Goal: Transaction & Acquisition: Purchase product/service

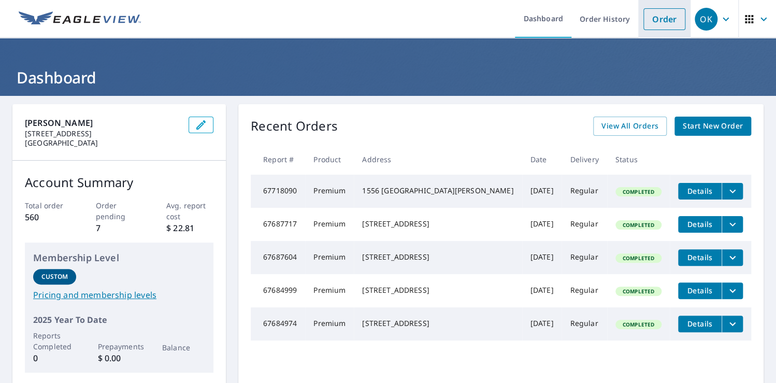
drag, startPoint x: 661, startPoint y: 17, endPoint x: 645, endPoint y: 17, distance: 16.1
click at [661, 17] on link "Order" at bounding box center [665, 19] width 42 height 22
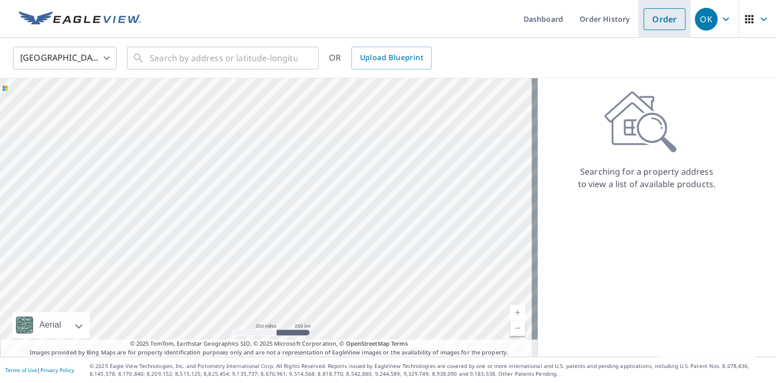
click at [644, 17] on link "Order" at bounding box center [665, 19] width 42 height 22
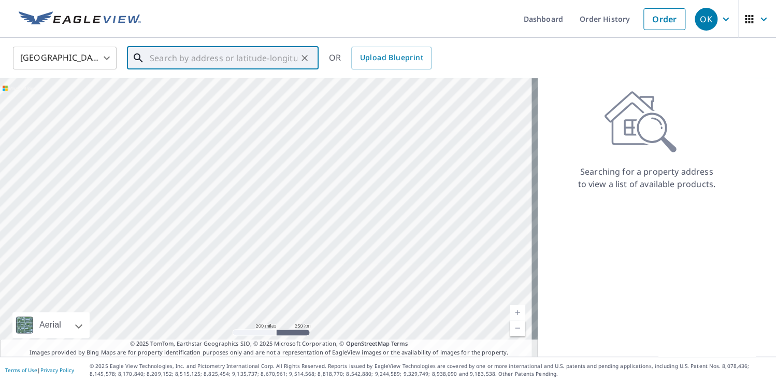
click at [163, 52] on input "text" at bounding box center [224, 58] width 148 height 29
paste input "[STREET_ADDRESS][PERSON_NAME]"
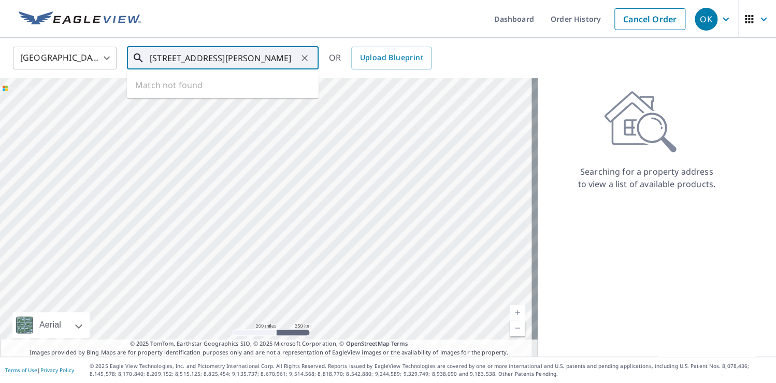
scroll to position [0, 46]
click at [169, 100] on p "[GEOGRAPHIC_DATA][PERSON_NAME]" at bounding box center [229, 99] width 163 height 10
type input "[STREET_ADDRESS][PERSON_NAME]"
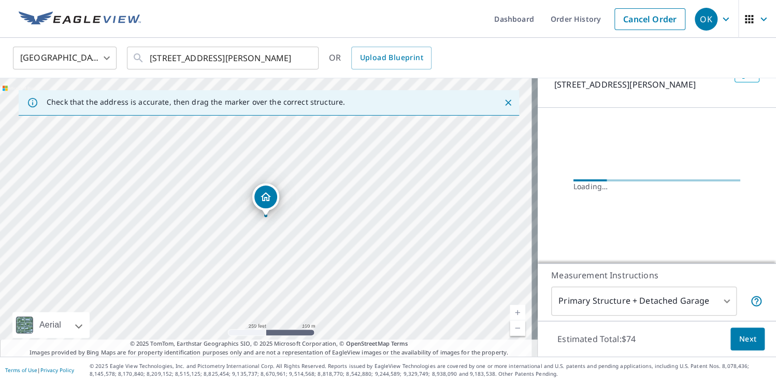
scroll to position [84, 0]
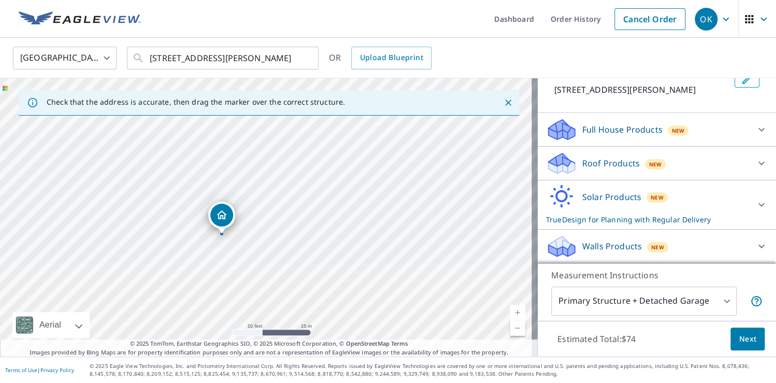
click at [598, 159] on p "Roof Products" at bounding box center [612, 163] width 58 height 12
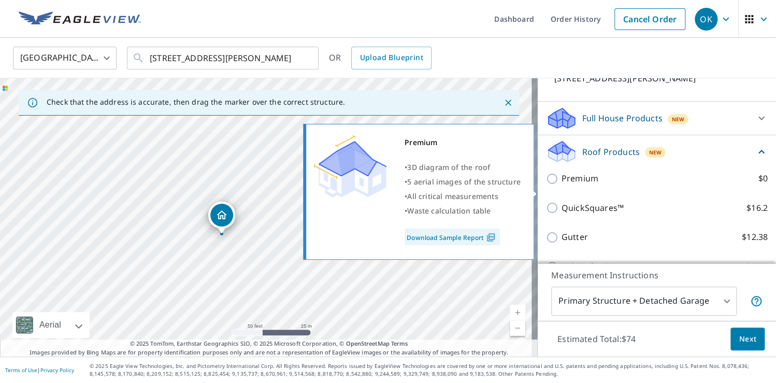
click at [593, 185] on label "Premium $0" at bounding box center [665, 178] width 206 height 13
click at [562, 185] on input "Premium $0" at bounding box center [554, 179] width 16 height 12
checkbox input "true"
checkbox input "false"
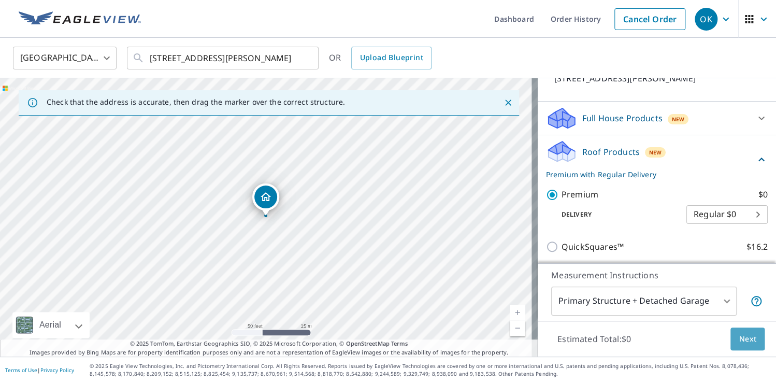
click at [739, 336] on span "Next" at bounding box center [748, 339] width 18 height 13
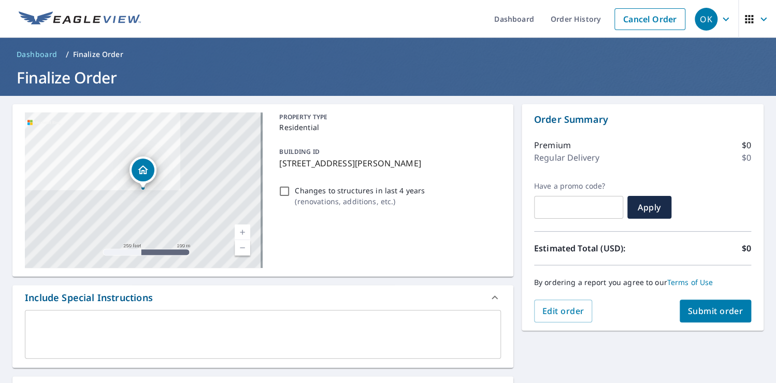
click at [700, 311] on span "Submit order" at bounding box center [715, 310] width 55 height 11
checkbox input "true"
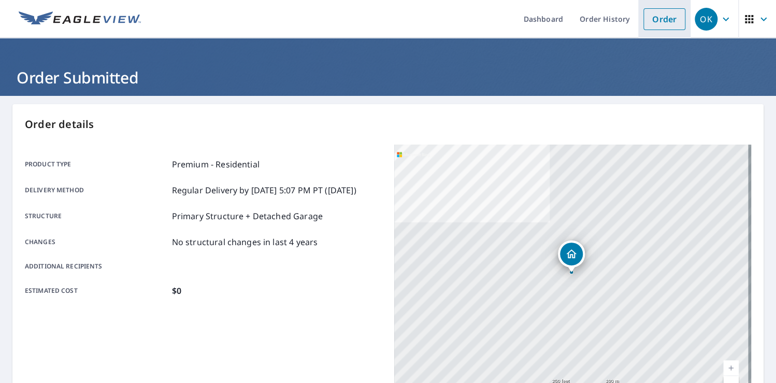
click at [648, 17] on link "Order" at bounding box center [665, 19] width 42 height 22
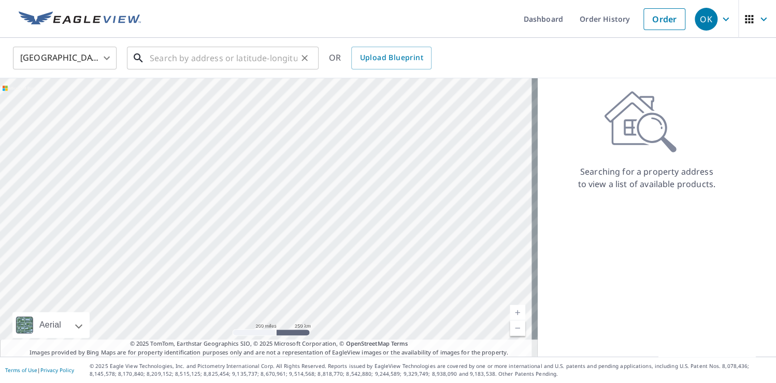
click at [165, 62] on input "text" at bounding box center [224, 58] width 148 height 29
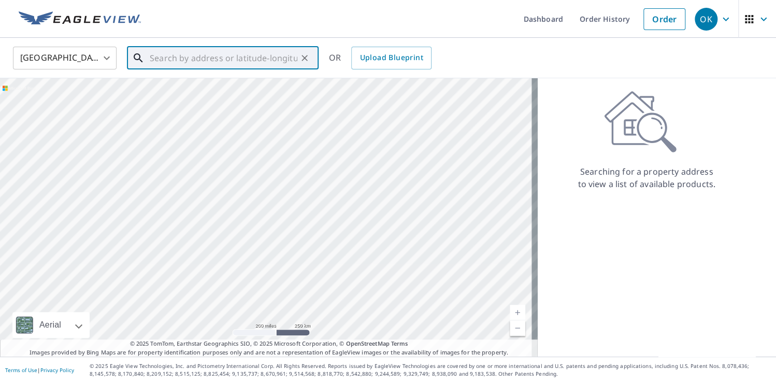
paste input "[STREET_ADDRESS]"
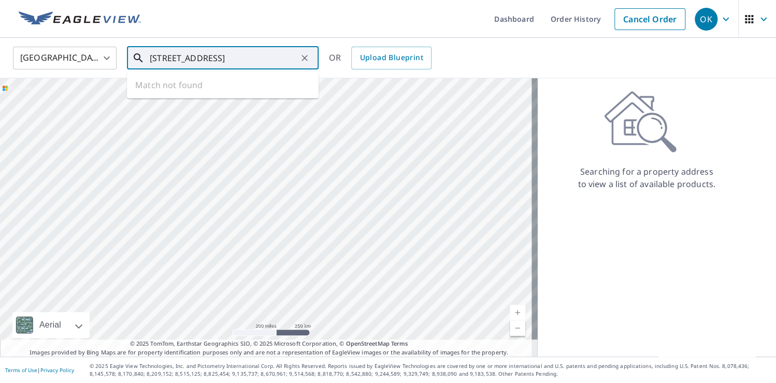
click at [236, 56] on input "[STREET_ADDRESS]" at bounding box center [224, 58] width 148 height 29
click at [204, 90] on span "[STREET_ADDRESS]" at bounding box center [229, 88] width 163 height 12
type input "[STREET_ADDRESS]"
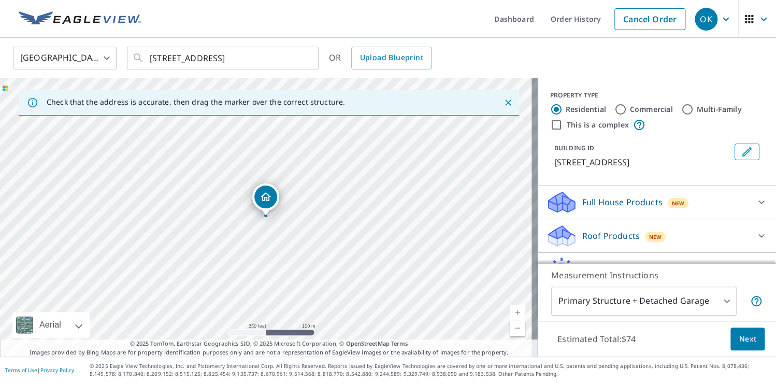
click at [620, 235] on p "Roof Products" at bounding box center [612, 236] width 58 height 12
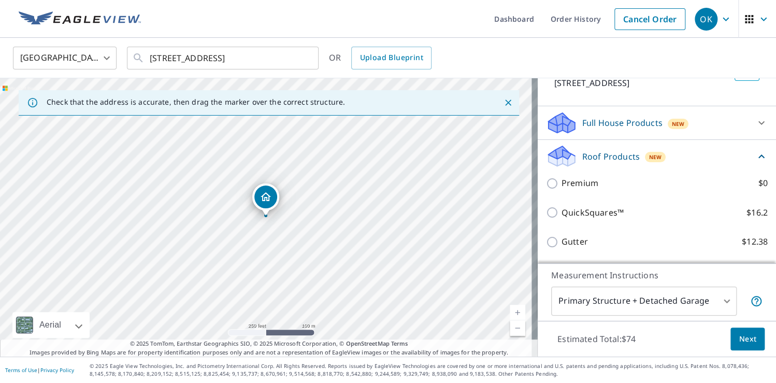
scroll to position [83, 0]
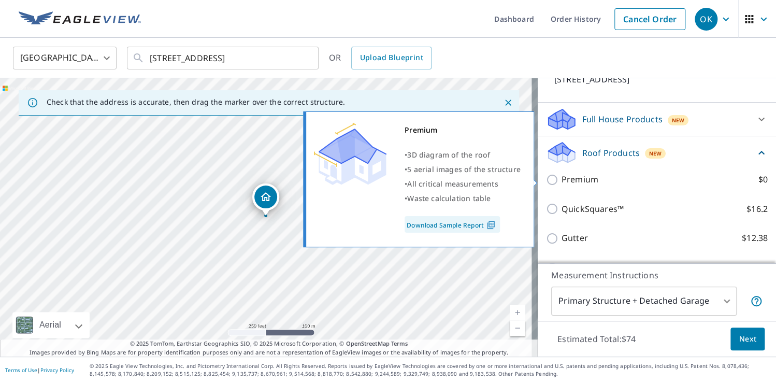
click at [586, 182] on p "Premium" at bounding box center [580, 179] width 37 height 13
click at [562, 182] on input "Premium $0" at bounding box center [554, 180] width 16 height 12
checkbox input "true"
checkbox input "false"
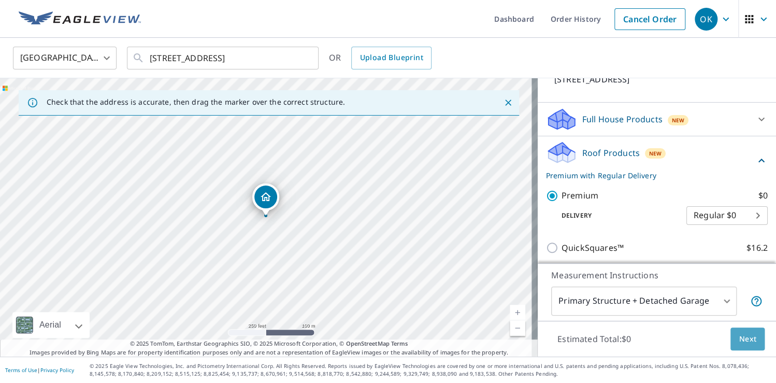
click at [743, 342] on span "Next" at bounding box center [748, 339] width 18 height 13
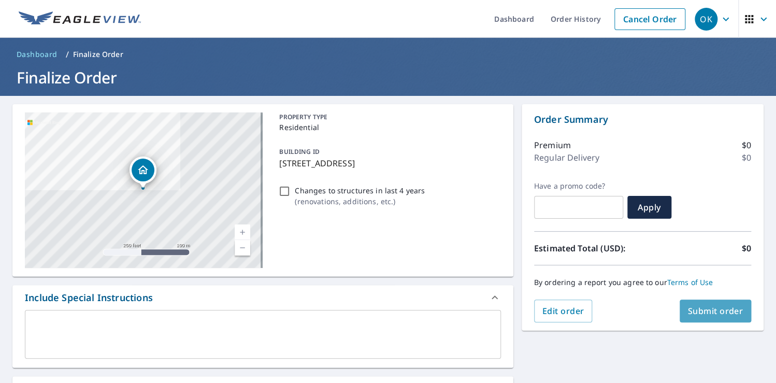
click at [705, 313] on span "Submit order" at bounding box center [715, 310] width 55 height 11
checkbox input "true"
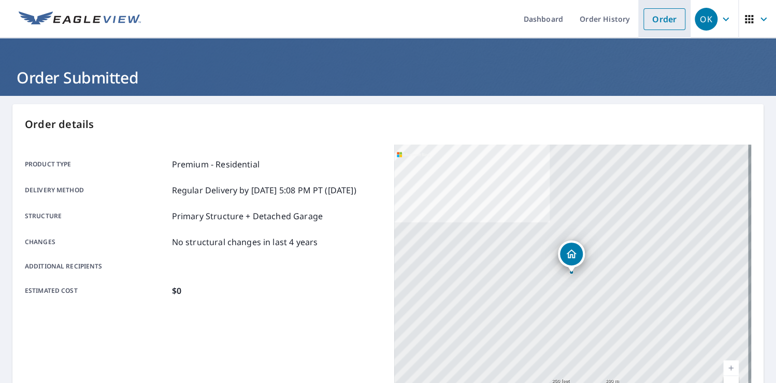
click at [649, 15] on link "Order" at bounding box center [665, 19] width 42 height 22
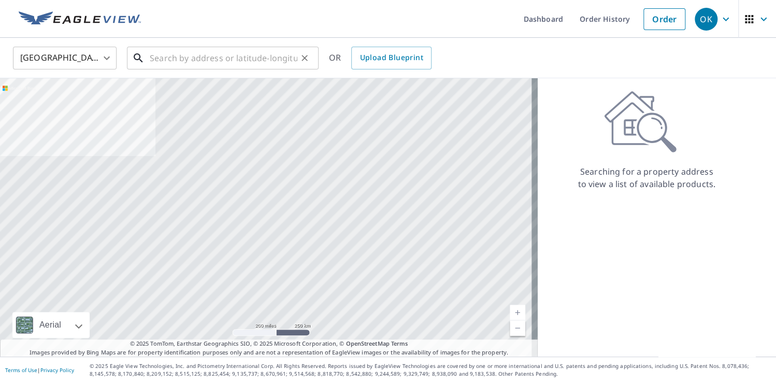
click at [238, 55] on input "text" at bounding box center [224, 58] width 148 height 29
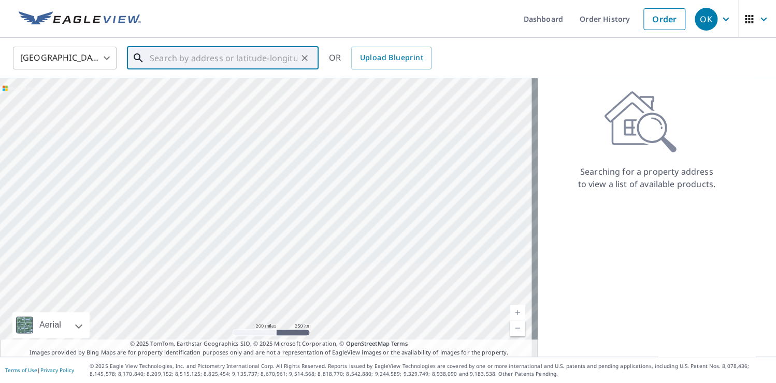
paste input "[STREET_ADDRESS][PERSON_NAME][PERSON_NAME]"
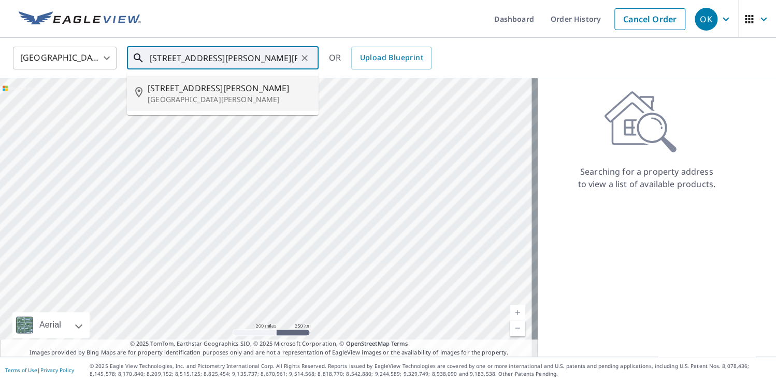
click at [203, 91] on span "[STREET_ADDRESS][PERSON_NAME]" at bounding box center [229, 88] width 163 height 12
type input "[STREET_ADDRESS][PERSON_NAME][PERSON_NAME]"
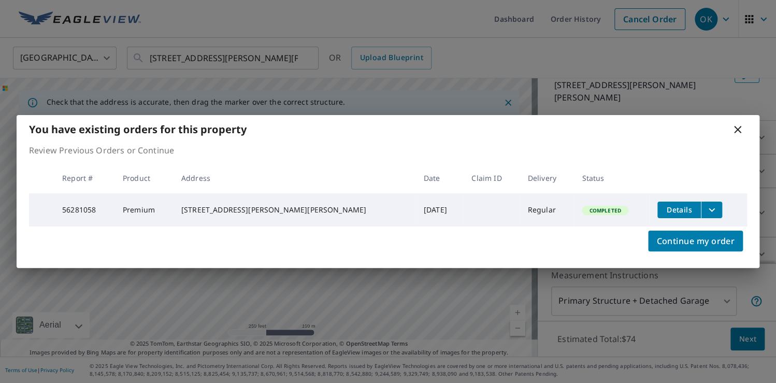
scroll to position [72, 0]
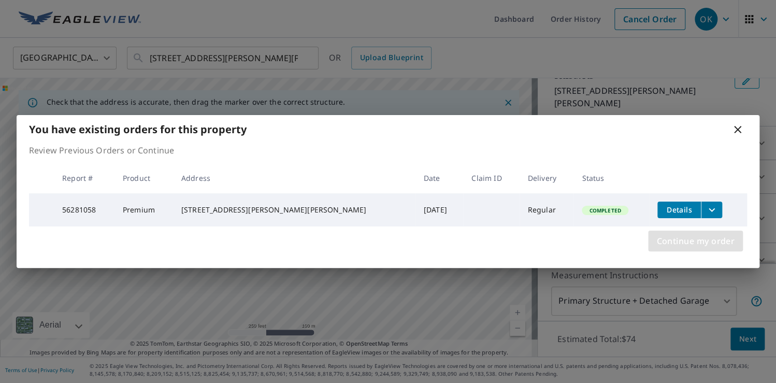
click at [675, 238] on span "Continue my order" at bounding box center [696, 241] width 78 height 15
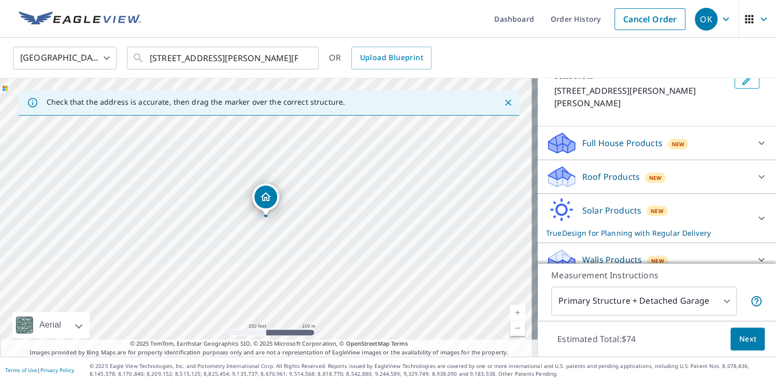
click at [610, 171] on p "Roof Products" at bounding box center [612, 177] width 58 height 12
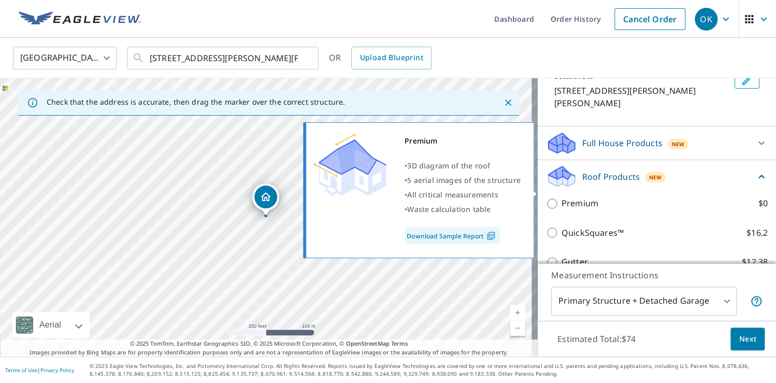
click at [602, 197] on label "Premium $0" at bounding box center [665, 203] width 206 height 13
click at [562, 197] on input "Premium $0" at bounding box center [554, 203] width 16 height 12
checkbox input "true"
checkbox input "false"
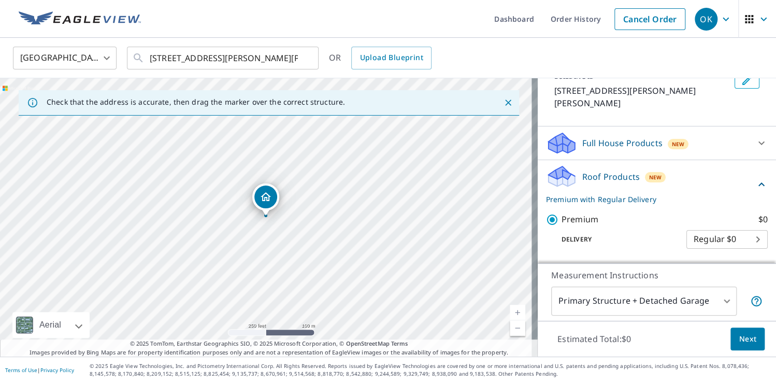
click at [748, 348] on button "Next" at bounding box center [748, 339] width 34 height 23
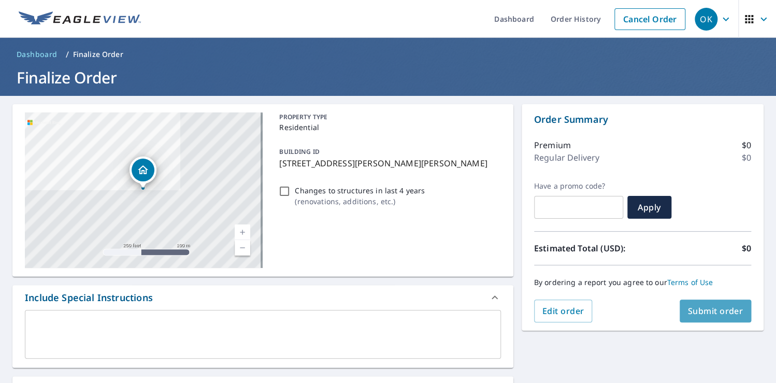
click at [714, 314] on span "Submit order" at bounding box center [715, 310] width 55 height 11
checkbox input "true"
